Goal: Task Accomplishment & Management: Manage account settings

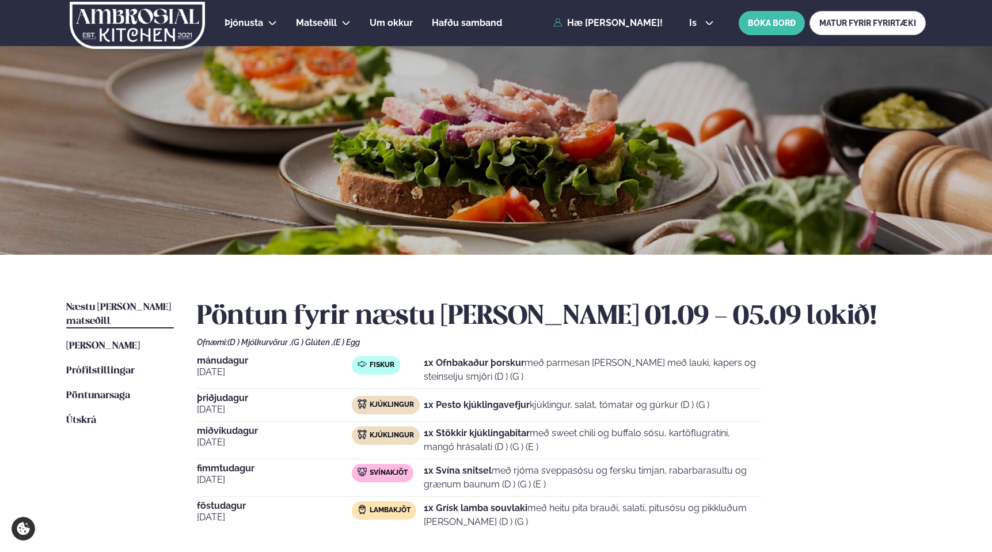
scroll to position [171, 0]
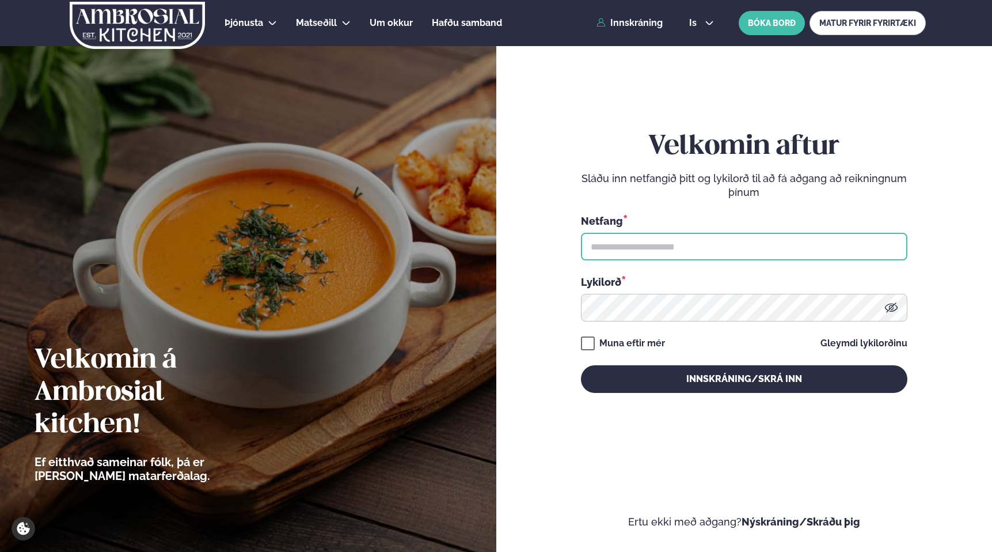
click at [655, 250] on input "text" at bounding box center [744, 247] width 327 height 28
click at [662, 251] on input "text" at bounding box center [744, 247] width 327 height 28
type input "**********"
click at [581, 365] on button "Innskráning/Skrá inn" at bounding box center [744, 379] width 327 height 28
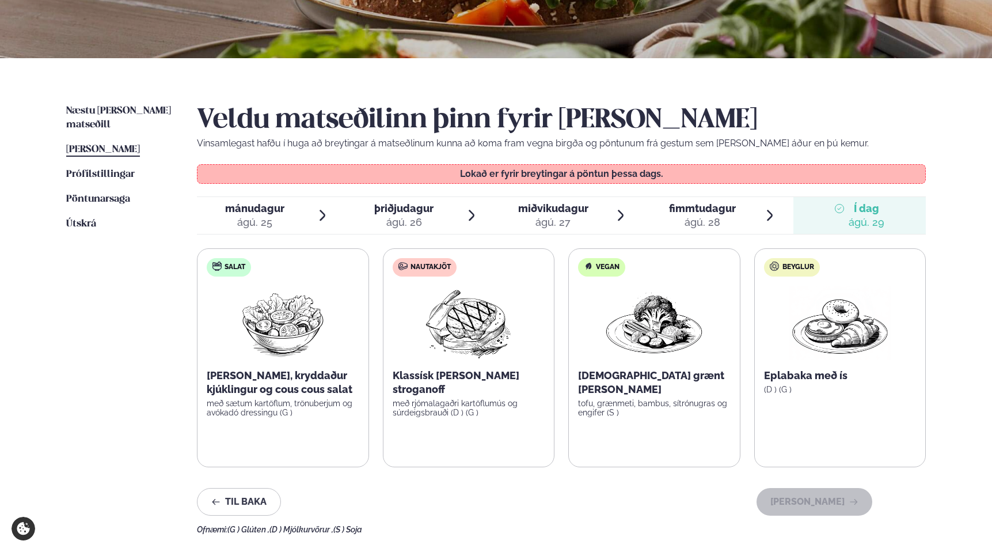
scroll to position [207, 0]
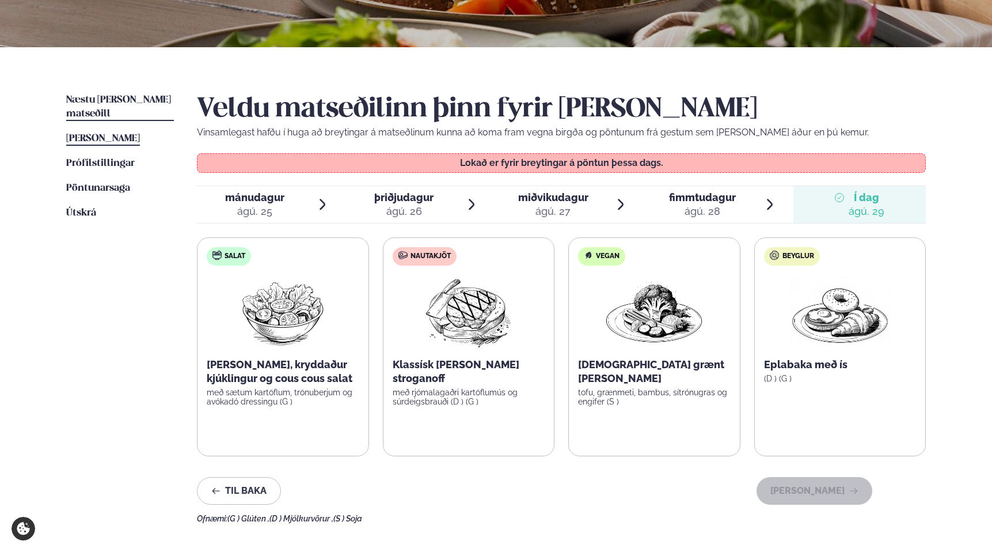
click at [112, 98] on span "Næstu [PERSON_NAME] matseðill" at bounding box center [118, 107] width 105 height 24
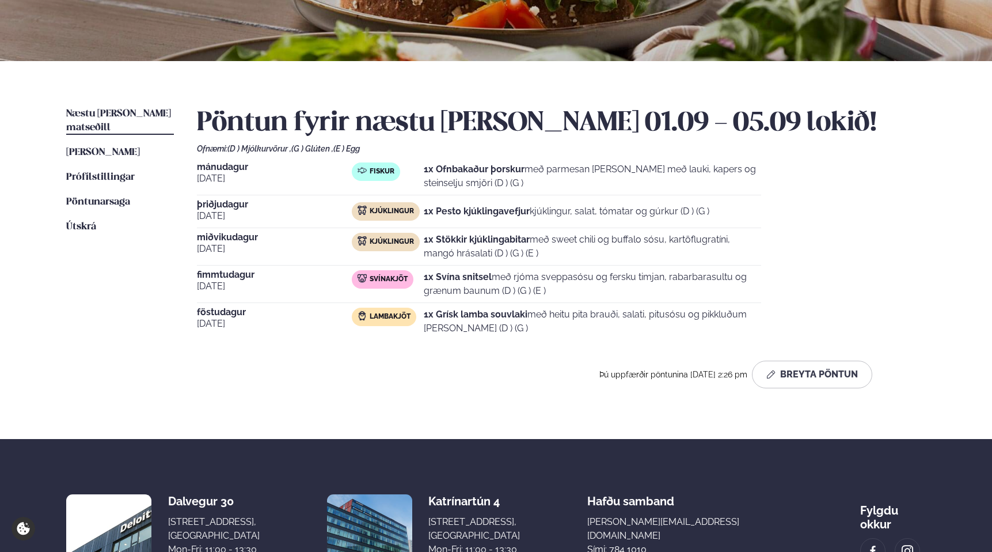
scroll to position [195, 0]
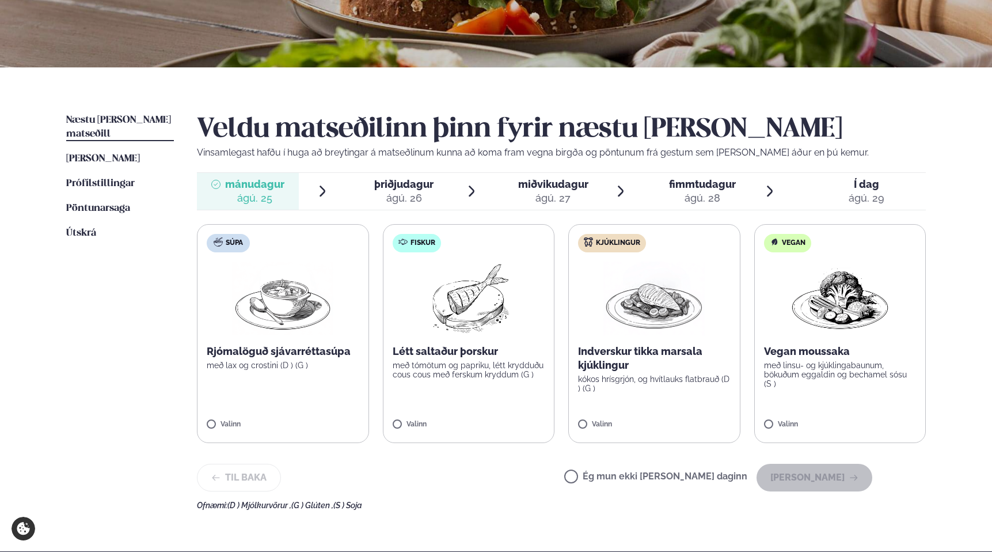
scroll to position [188, 0]
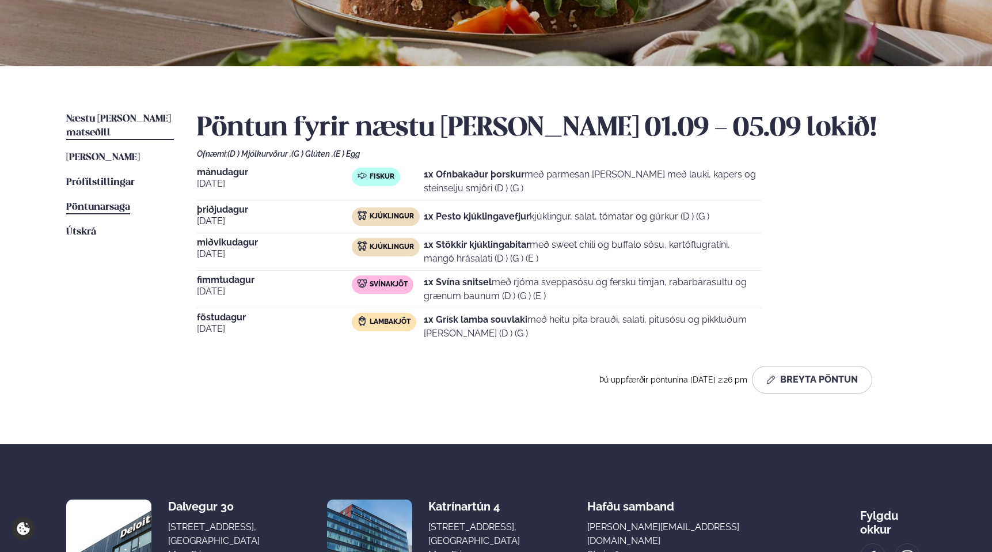
click at [115, 202] on span "Pöntunarsaga" at bounding box center [98, 207] width 64 height 10
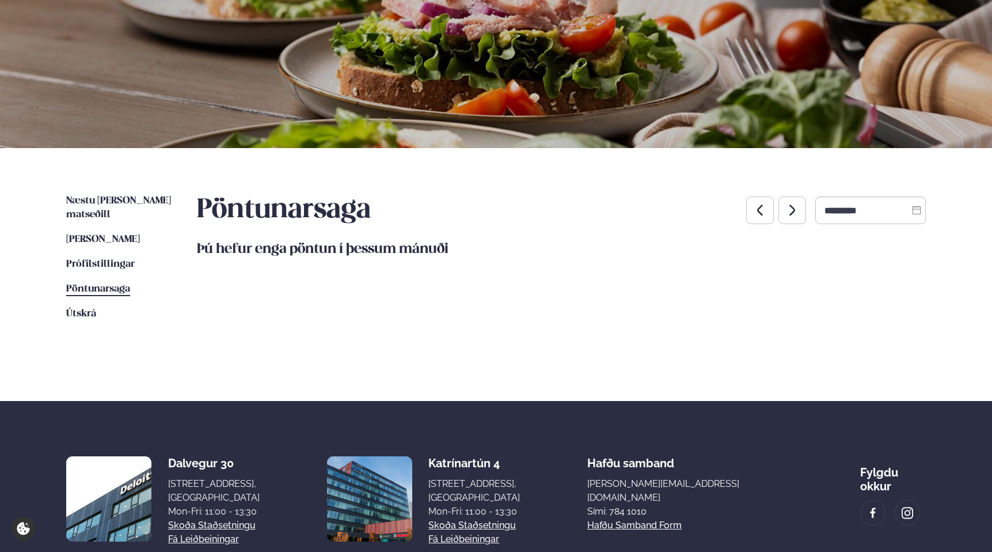
scroll to position [111, 0]
